Goal: Navigation & Orientation: Find specific page/section

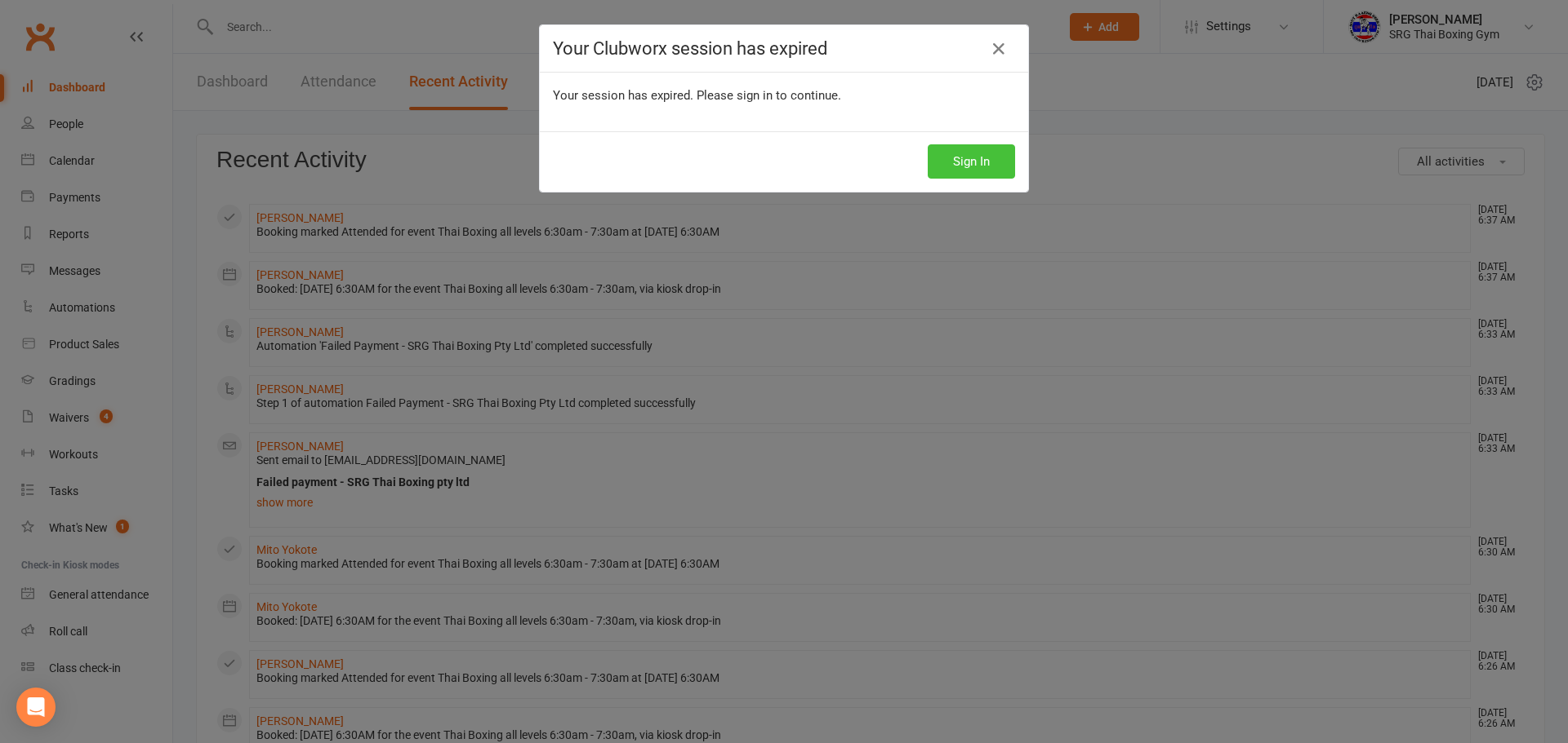
click at [974, 159] on button "Sign In" at bounding box center [971, 161] width 87 height 35
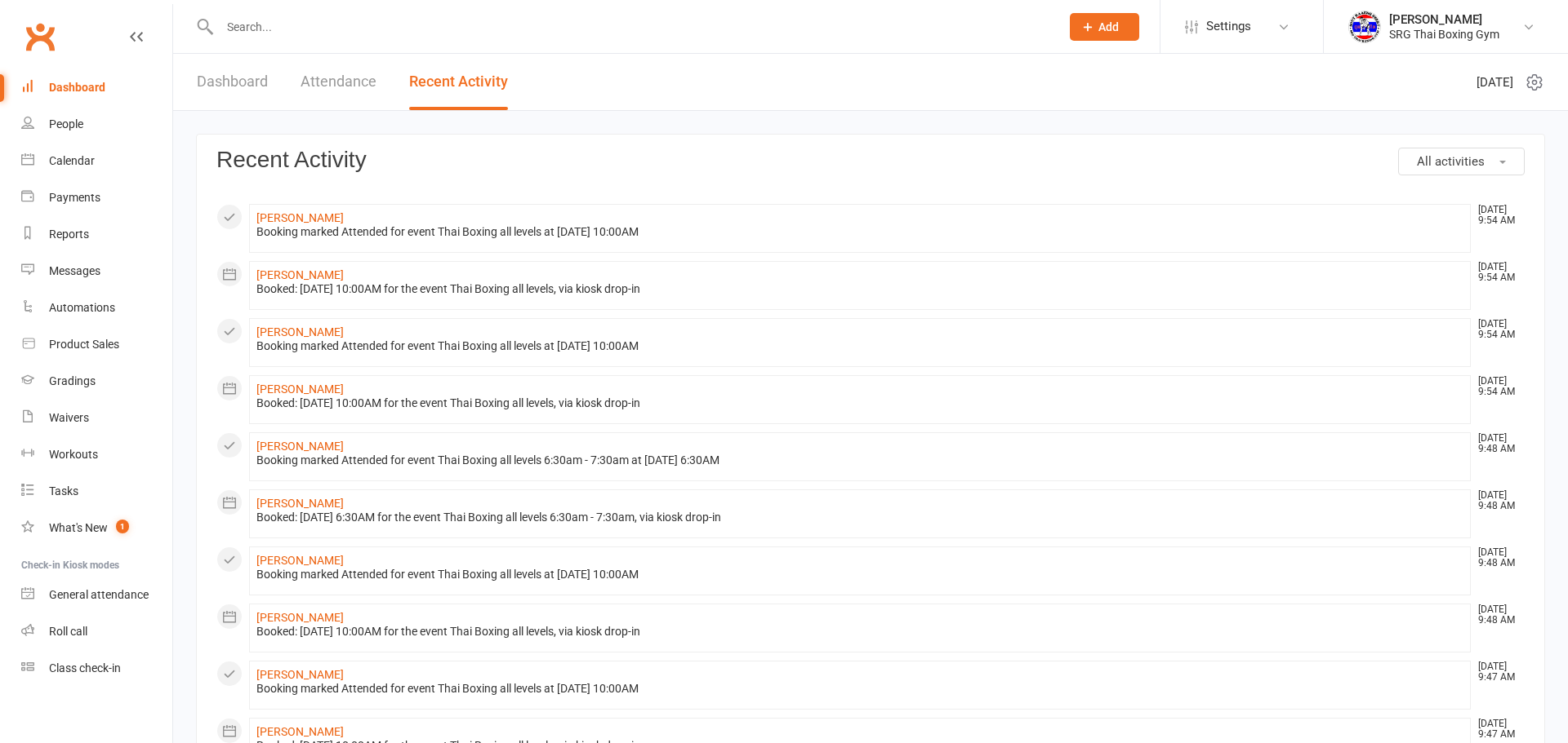
click at [95, 90] on div "Dashboard" at bounding box center [77, 87] width 56 height 13
